Goal: Transaction & Acquisition: Purchase product/service

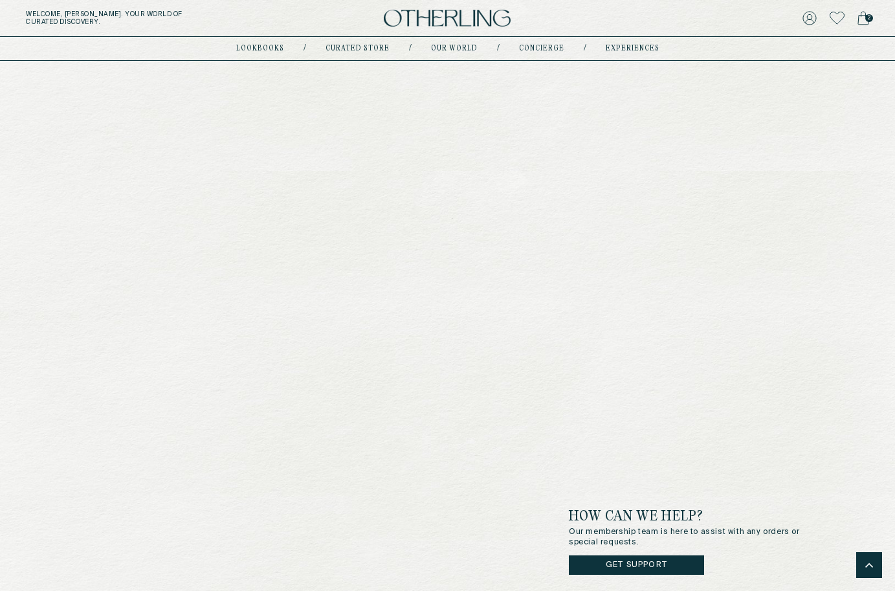
scroll to position [3634, 0]
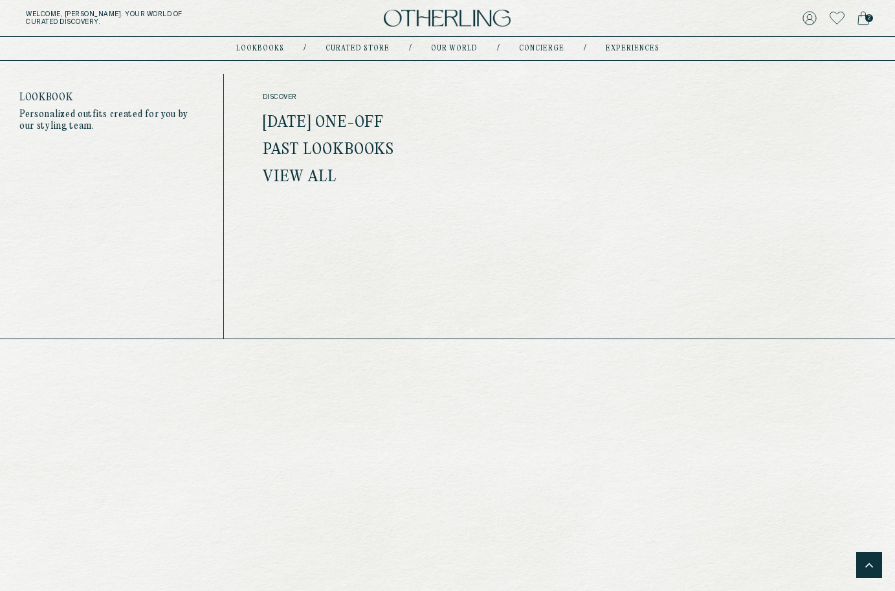
click at [269, 46] on link "lookbooks" at bounding box center [260, 48] width 48 height 6
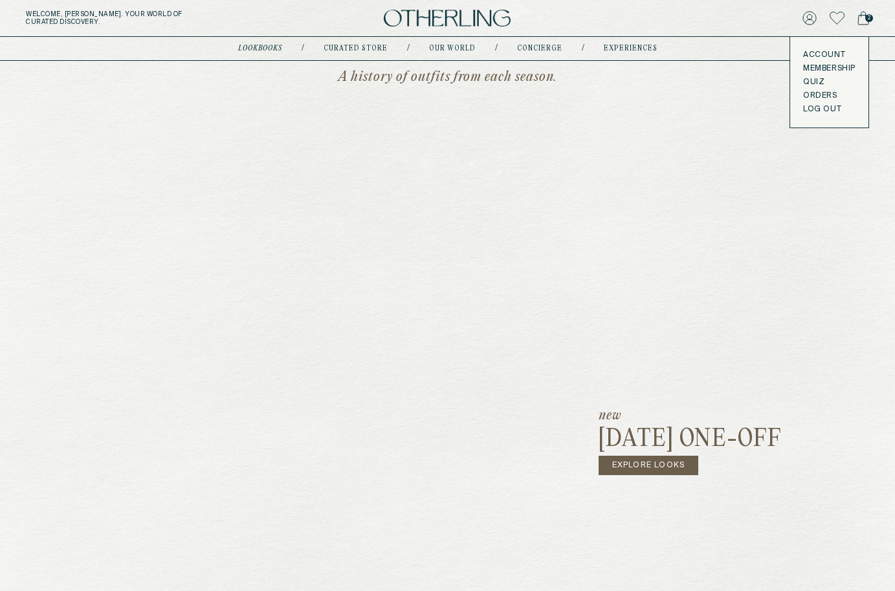
scroll to position [111, 0]
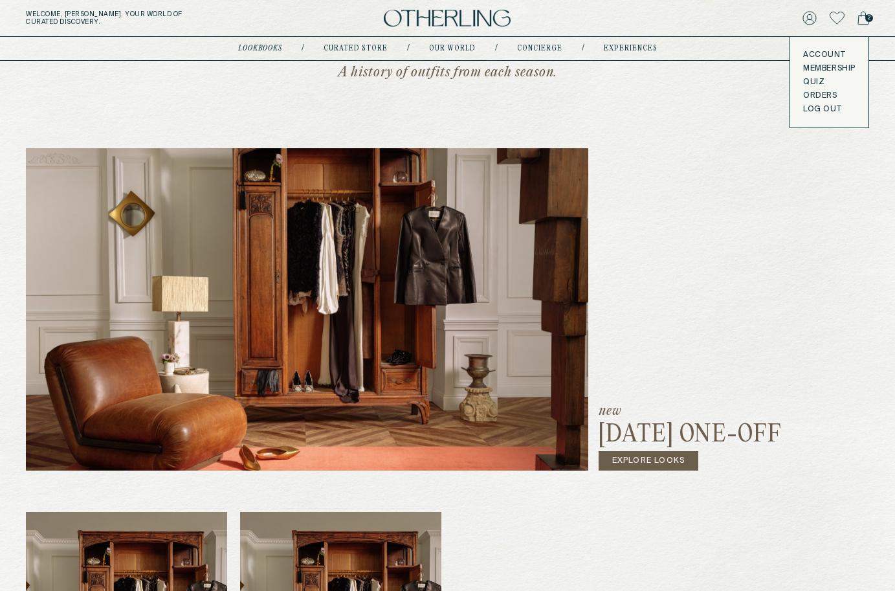
click at [641, 460] on link "Explore Looks" at bounding box center [649, 460] width 100 height 19
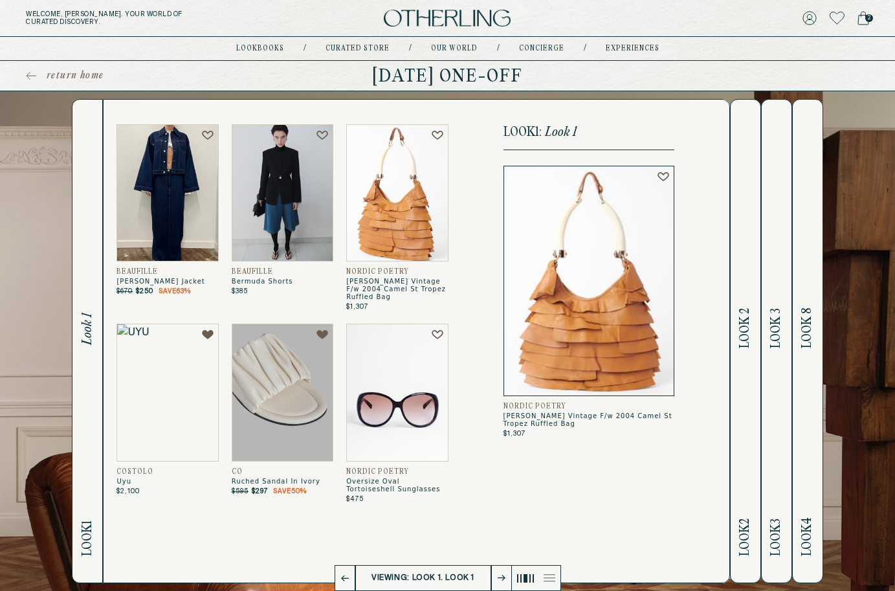
click at [385, 212] on img at bounding box center [397, 192] width 102 height 137
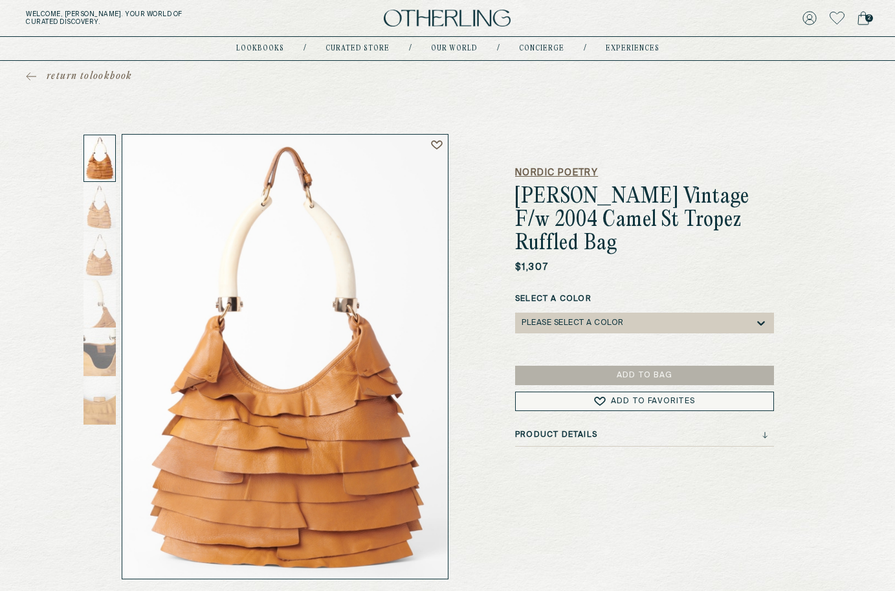
click at [560, 171] on h5 "Nordic Poetry" at bounding box center [644, 172] width 259 height 13
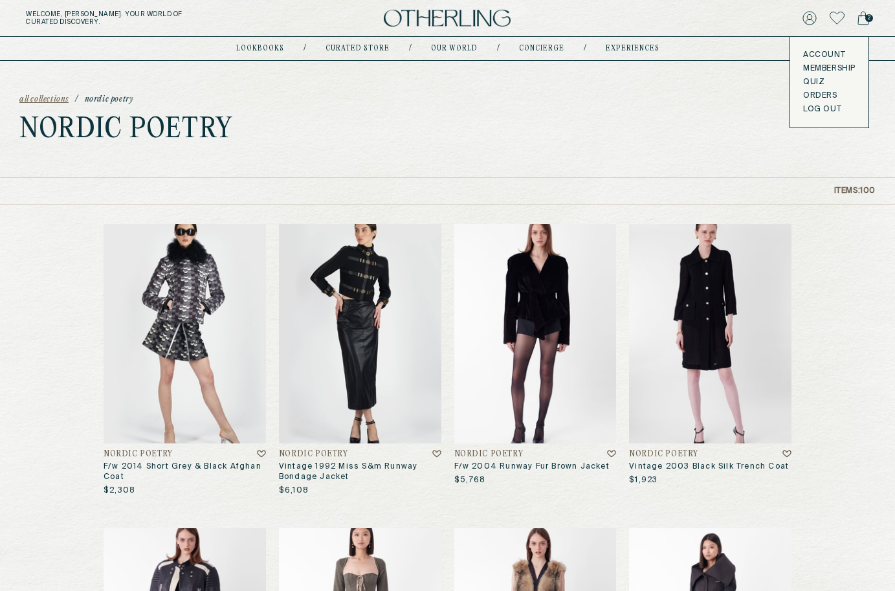
click at [865, 20] on icon at bounding box center [863, 18] width 12 height 14
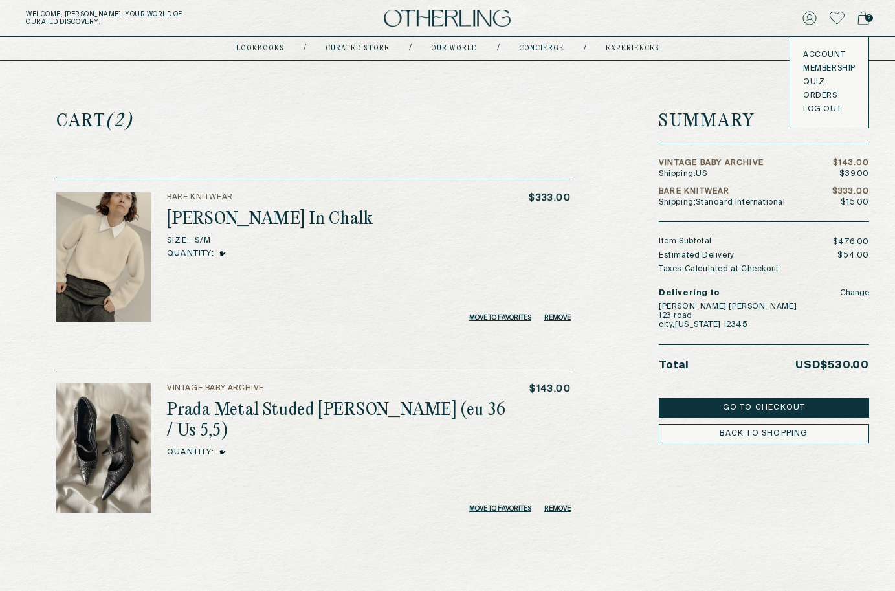
click at [467, 11] on img at bounding box center [447, 18] width 127 height 17
